Goal: Transaction & Acquisition: Purchase product/service

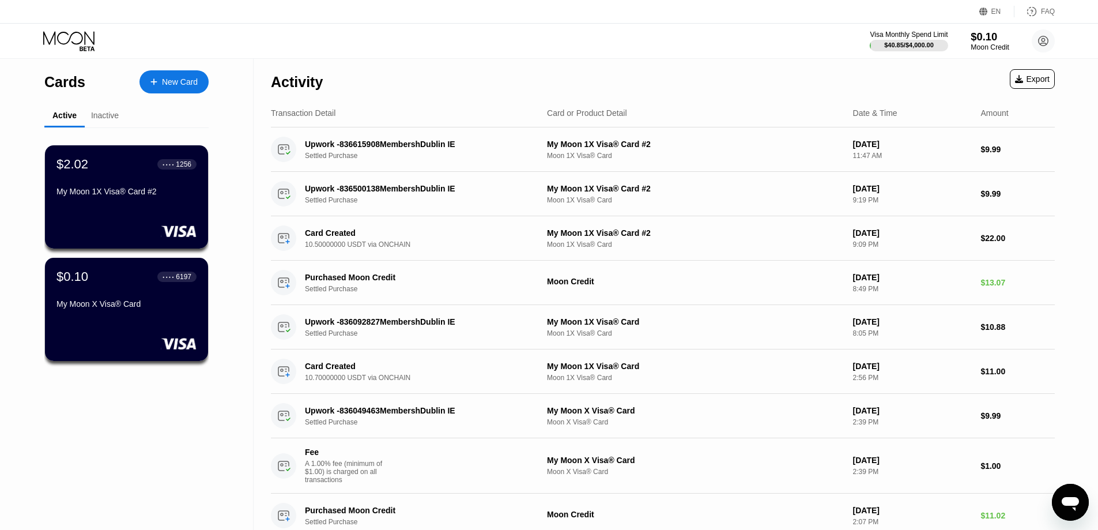
click at [973, 39] on div "$0.10" at bounding box center [990, 37] width 39 height 12
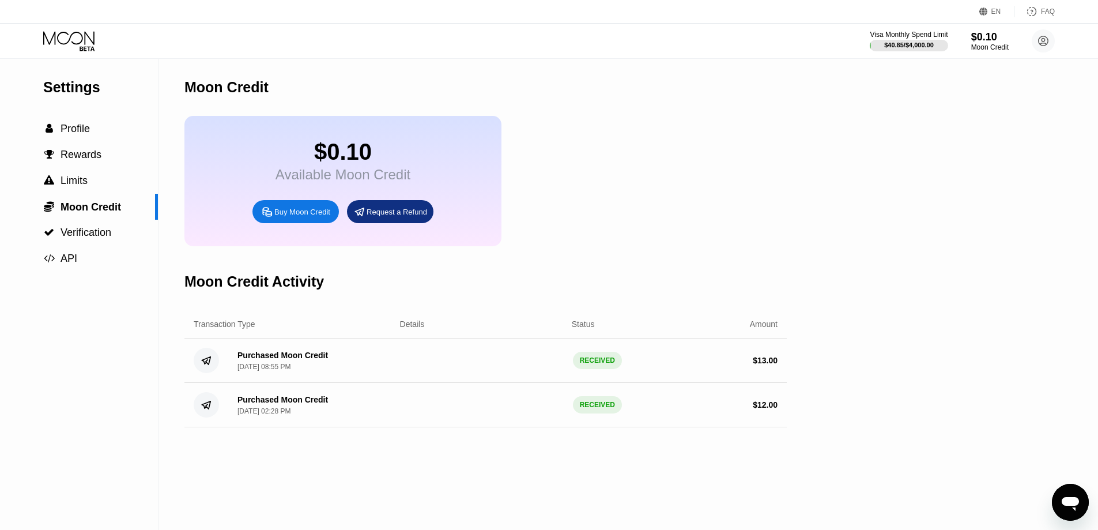
click at [288, 216] on div "Buy Moon Credit" at bounding box center [302, 212] width 56 height 10
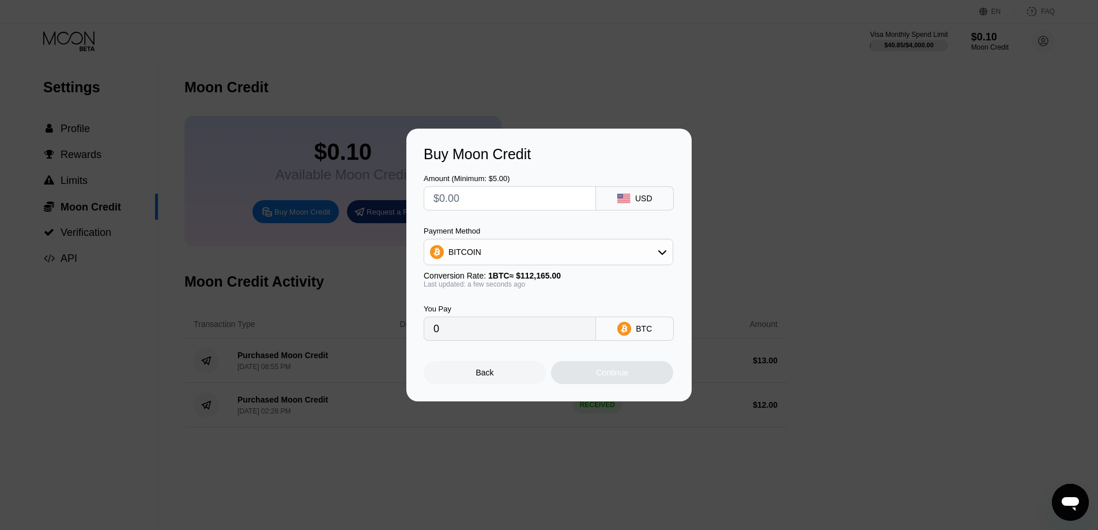
click at [459, 201] on input "text" at bounding box center [509, 198] width 153 height 23
type input "$2"
type input "0.00001784"
type input "$25"
type input "0.00022289"
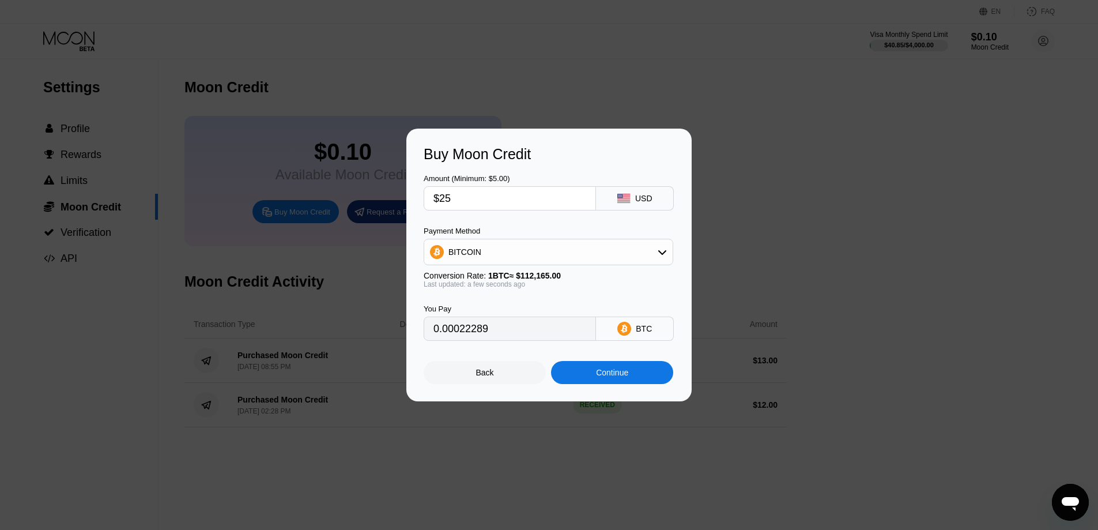
type input "$2"
type input "0.00001784"
type input "$23"
type input "0.00020506"
type input "$2"
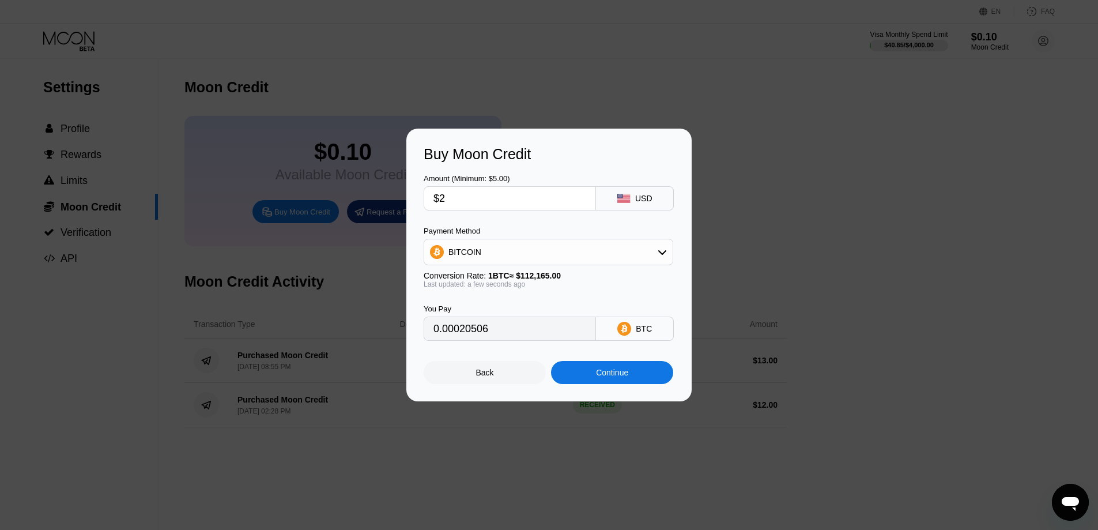
type input "0.00001784"
type input "$24"
type input "0.00021398"
type input "$24"
click at [652, 258] on div "BITCOIN" at bounding box center [548, 251] width 248 height 23
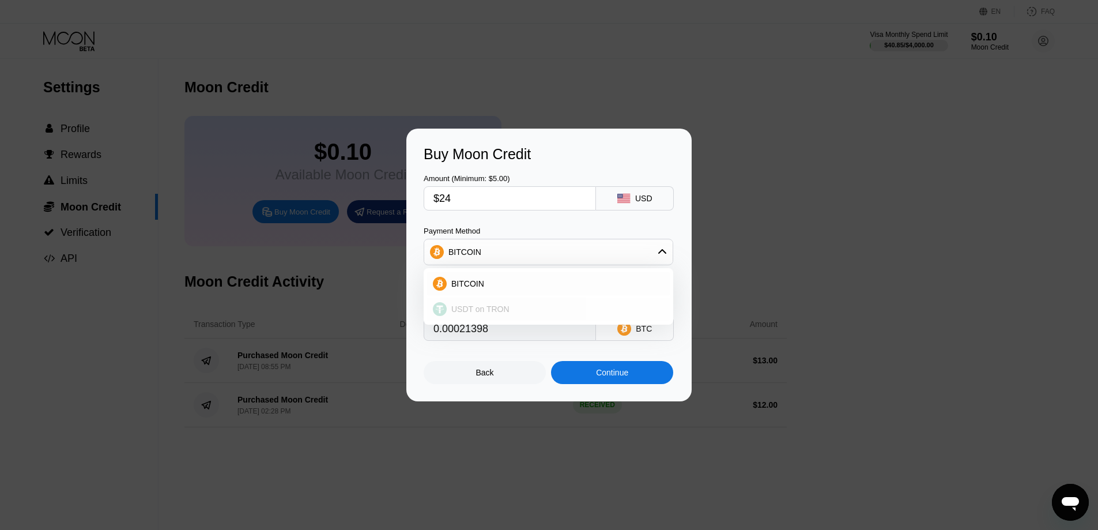
click at [523, 307] on div "USDT on TRON" at bounding box center [555, 308] width 217 height 9
type input "24.24"
click at [511, 199] on input "$24" at bounding box center [509, 198] width 153 height 23
type input "$2"
type input "2.02"
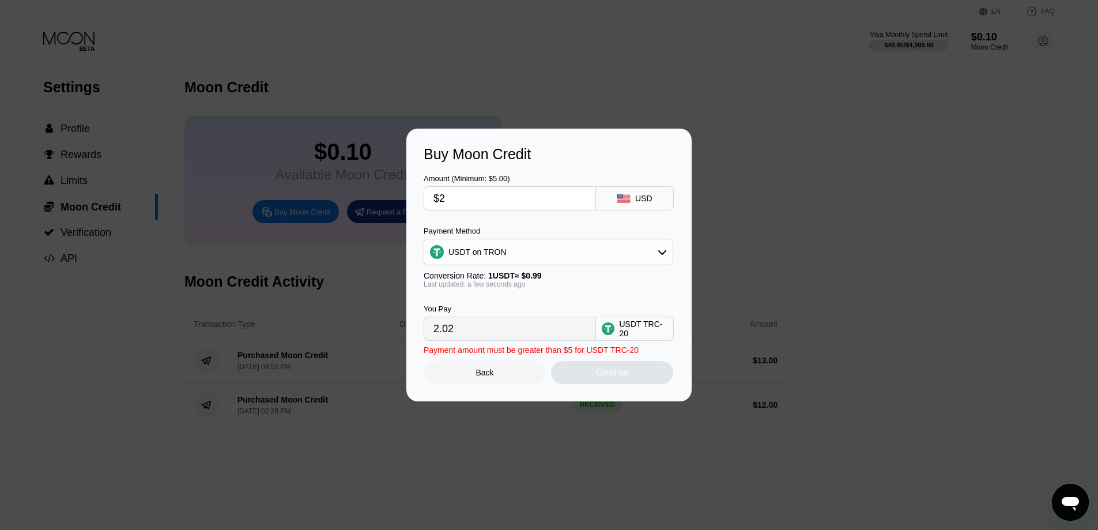
type input "$23"
type input "23.23"
type input "$2"
type input "2.02"
type input "$20"
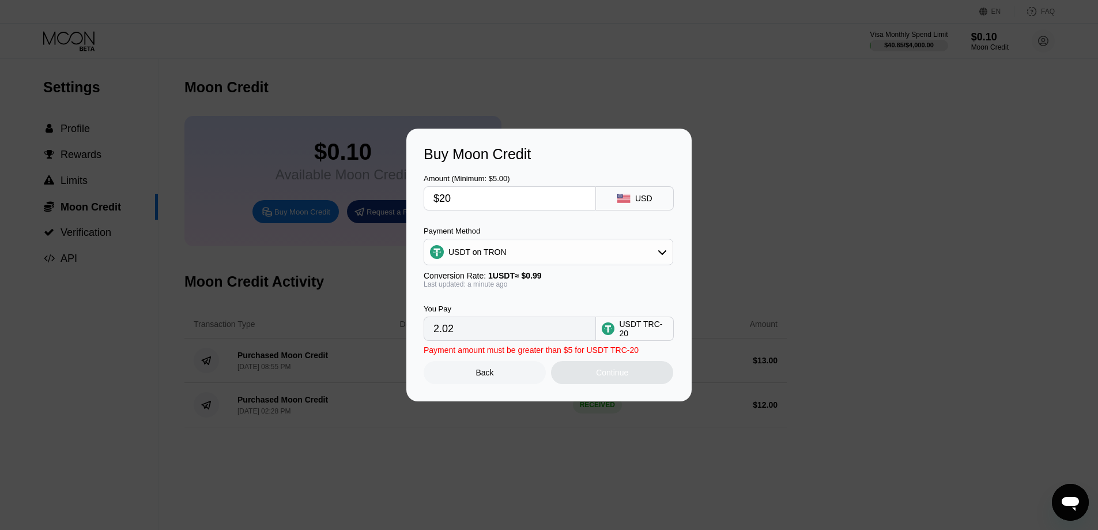
type input "20.20"
type input "$20"
click at [600, 374] on div "Continue" at bounding box center [612, 372] width 32 height 9
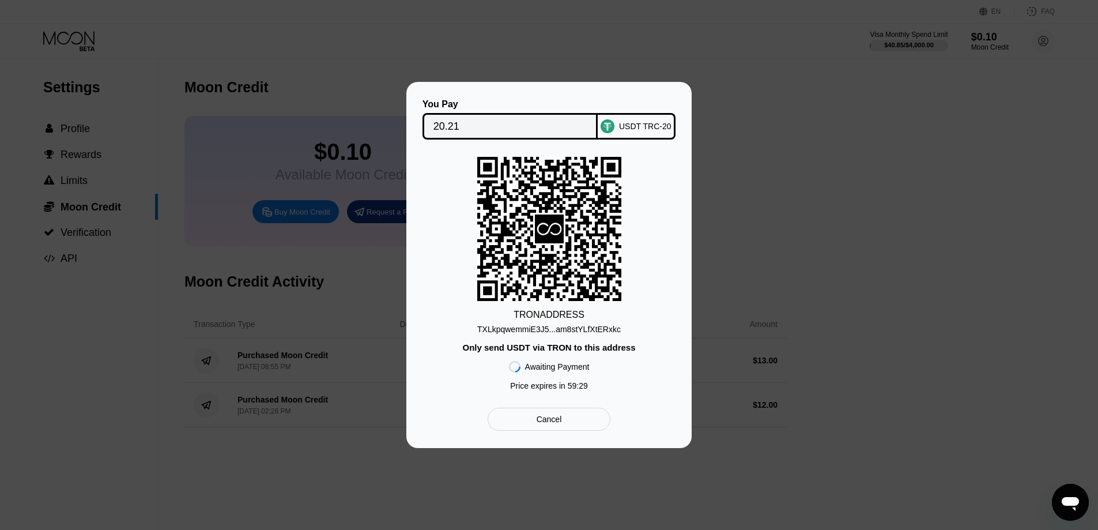
click at [570, 330] on div "TXLkpqwemmiE3J5...am8stYLfXtERxkc" at bounding box center [549, 328] width 144 height 9
click at [563, 428] on div "Cancel" at bounding box center [549, 418] width 123 height 23
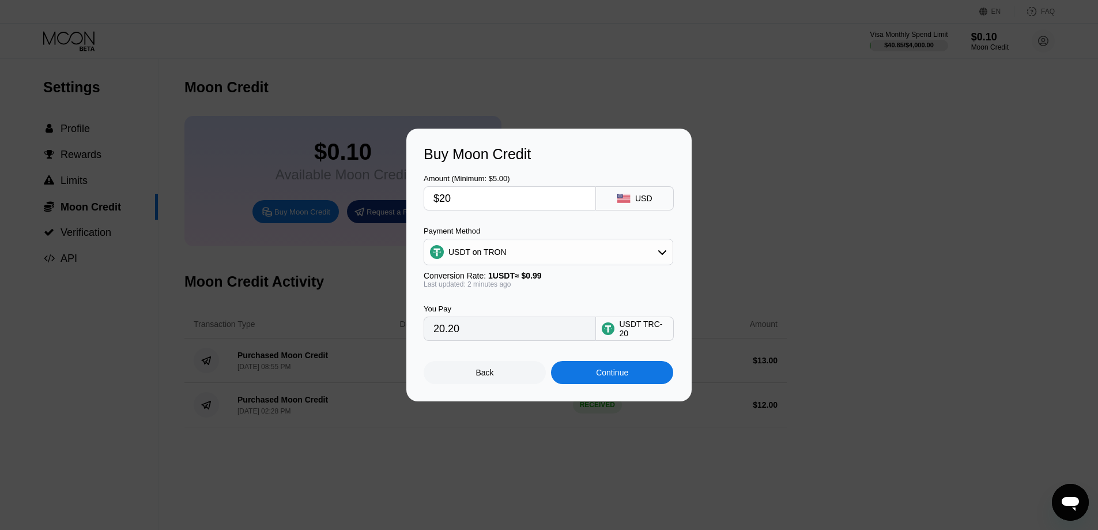
click at [469, 201] on input "$20" at bounding box center [509, 198] width 153 height 23
type input "$2"
type input "2.02"
type input "$23"
type input "23.23"
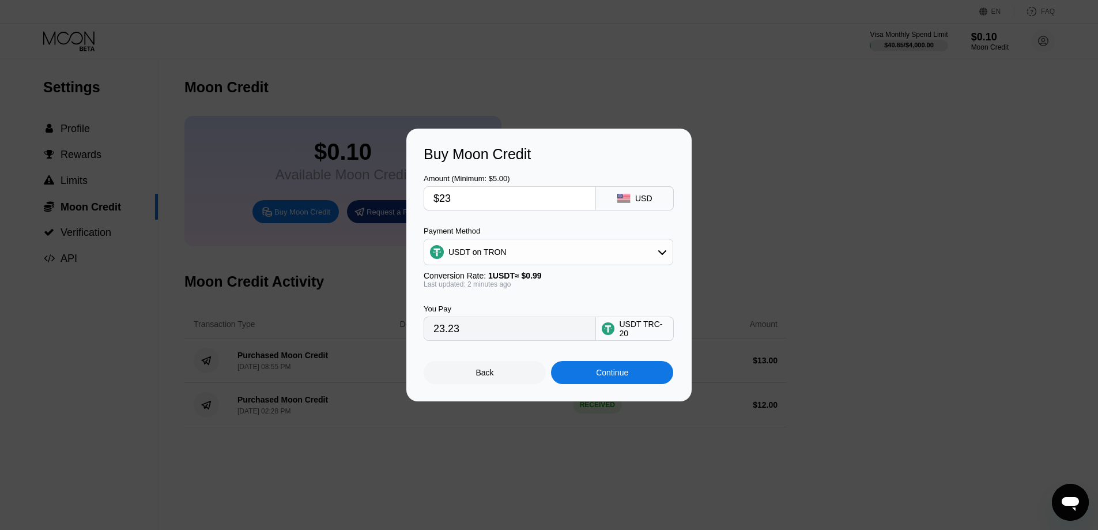
type input "$2"
type input "2.02"
type input "$23"
type input "23.23"
type input "$2"
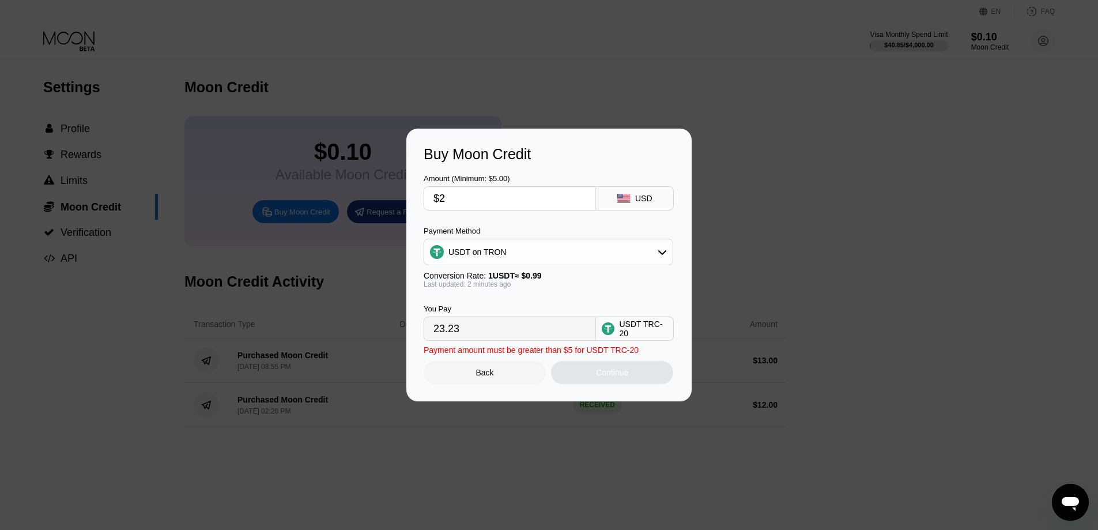
type input "2.02"
type input "$24"
type input "24.24"
type input "$2"
type input "2.02"
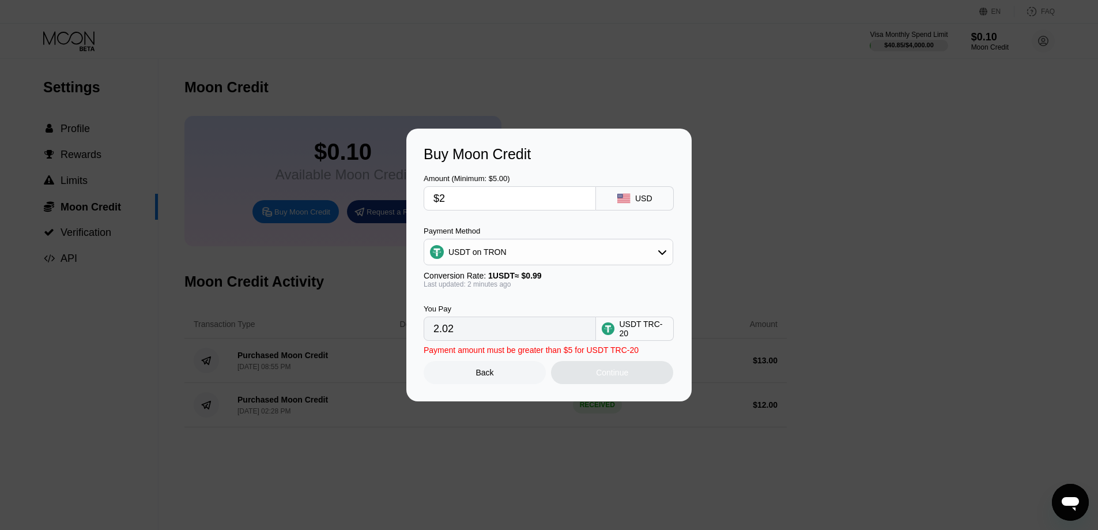
type input "$23"
type input "23.23"
type input "$23.9"
type input "24.14"
type input "$23."
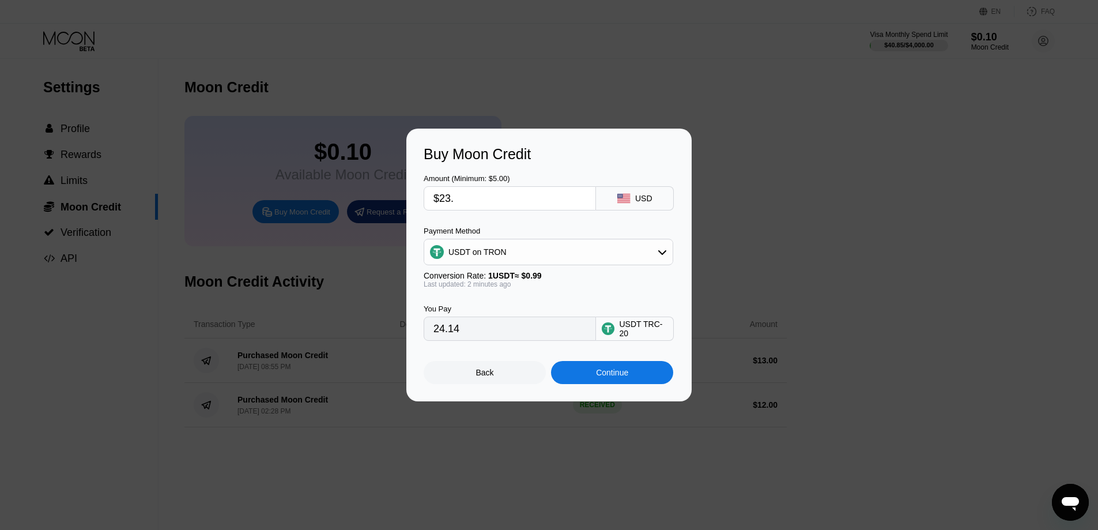
type input "23.23"
type input "$2"
type input "2.02"
type input "$21"
type input "21.21"
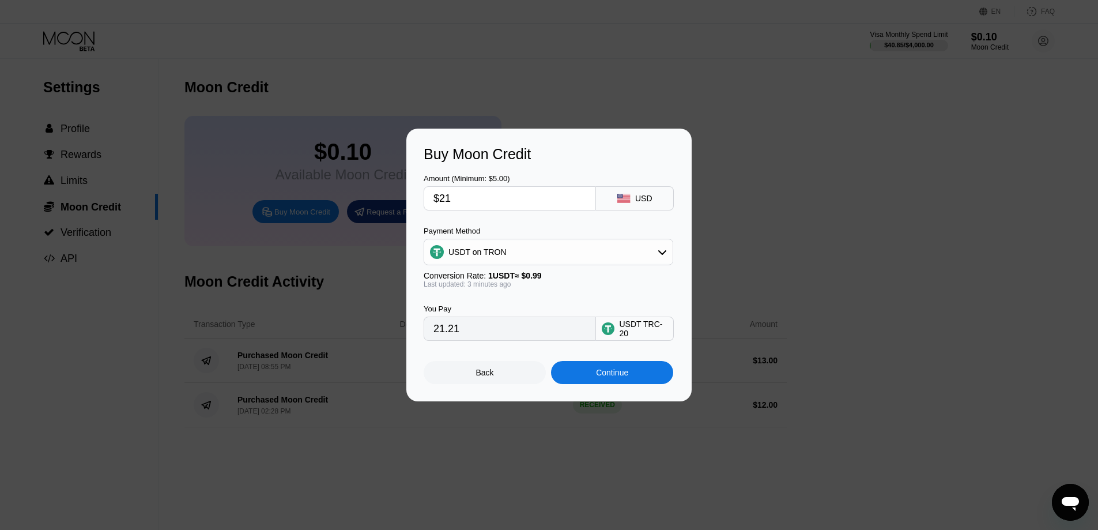
type input "$21."
